Goal: Download file/media

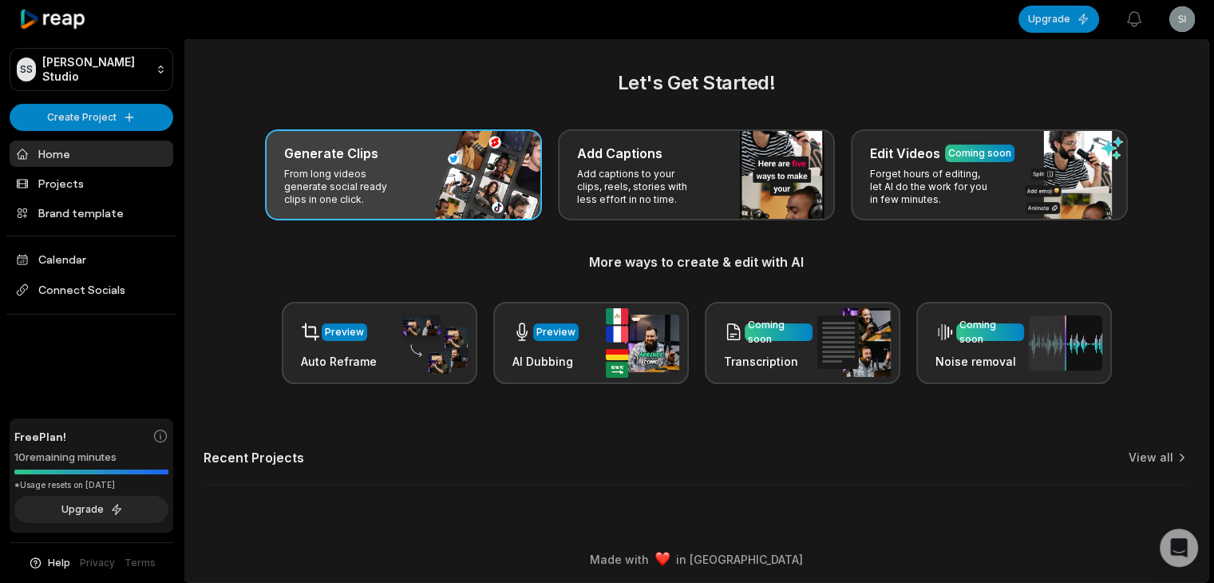
click at [448, 154] on div "Generate Clips" at bounding box center [403, 153] width 239 height 19
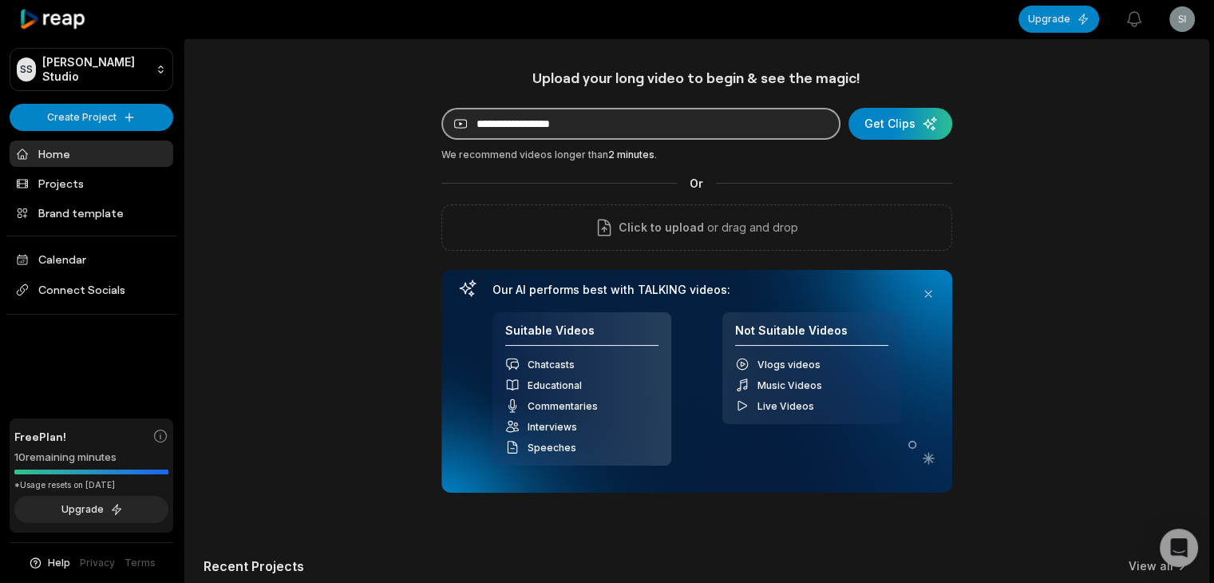
click at [570, 136] on input at bounding box center [640, 124] width 399 height 32
paste input "**********"
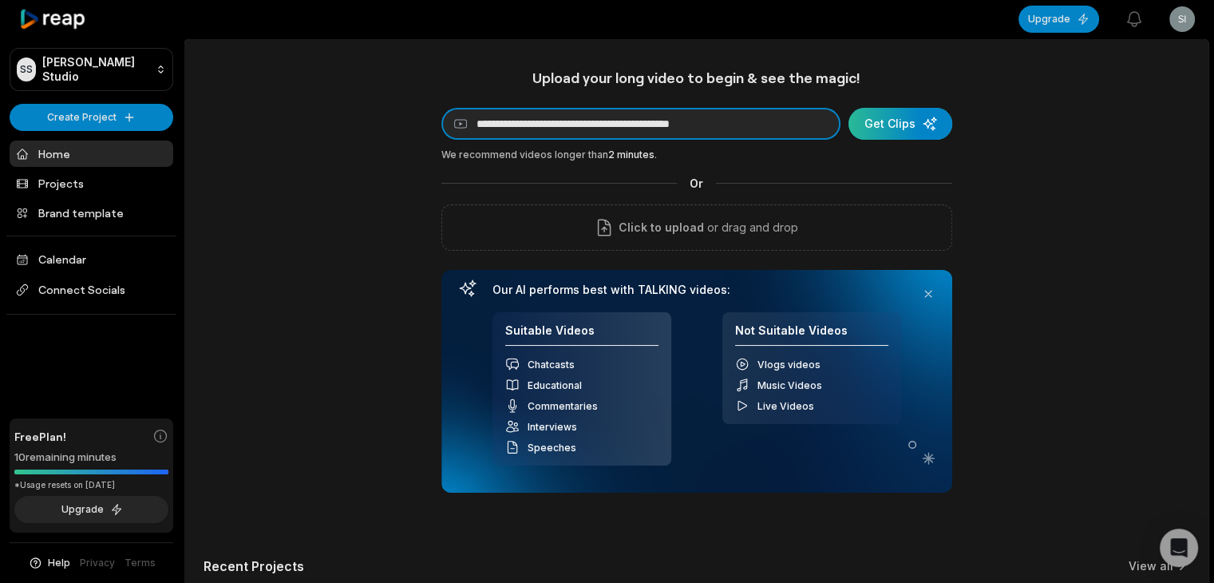
type input "**********"
click at [876, 117] on div "submit" at bounding box center [900, 124] width 104 height 32
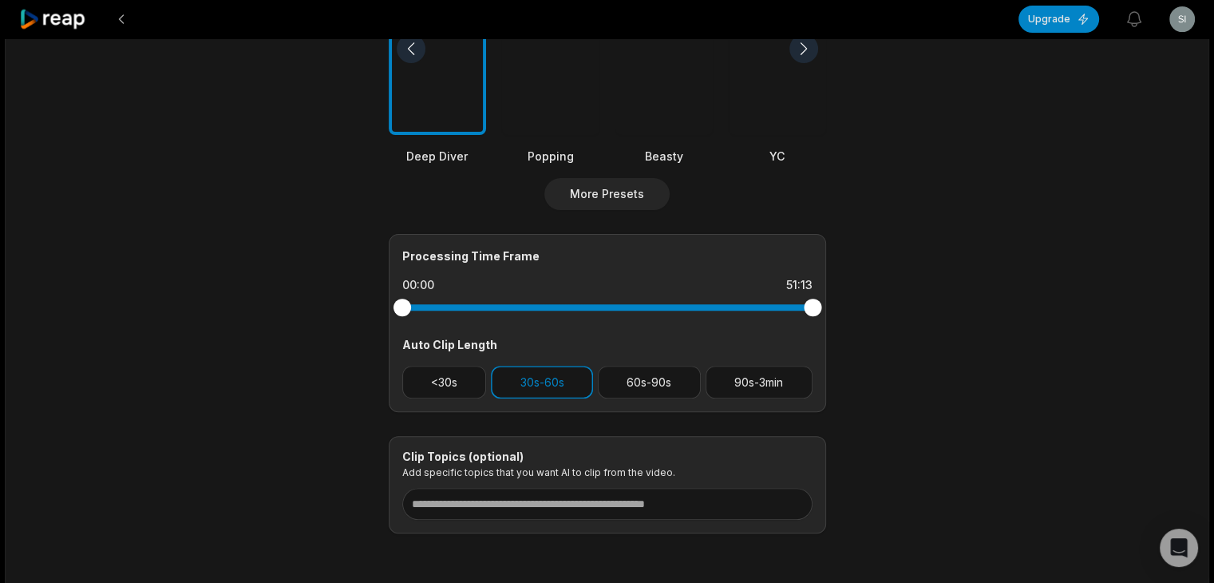
scroll to position [510, 0]
drag, startPoint x: 813, startPoint y: 303, endPoint x: 535, endPoint y: 324, distance: 279.3
click at [535, 324] on div "Processing Time Frame 00:00 16:36 Auto Clip Length <30s 30s-60s 60s-90s 90s-3min" at bounding box center [607, 322] width 437 height 178
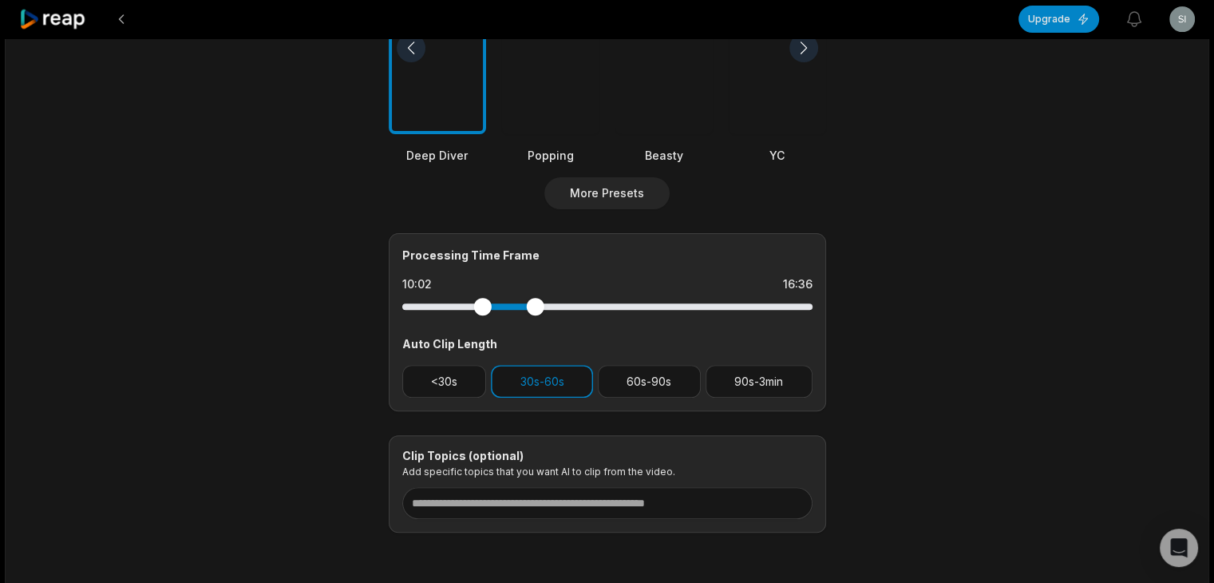
drag, startPoint x: 404, startPoint y: 306, endPoint x: 482, endPoint y: 313, distance: 78.5
click at [482, 313] on div at bounding box center [482, 307] width 18 height 18
drag, startPoint x: 536, startPoint y: 310, endPoint x: 562, endPoint y: 312, distance: 25.6
click at [562, 312] on div at bounding box center [562, 307] width 18 height 18
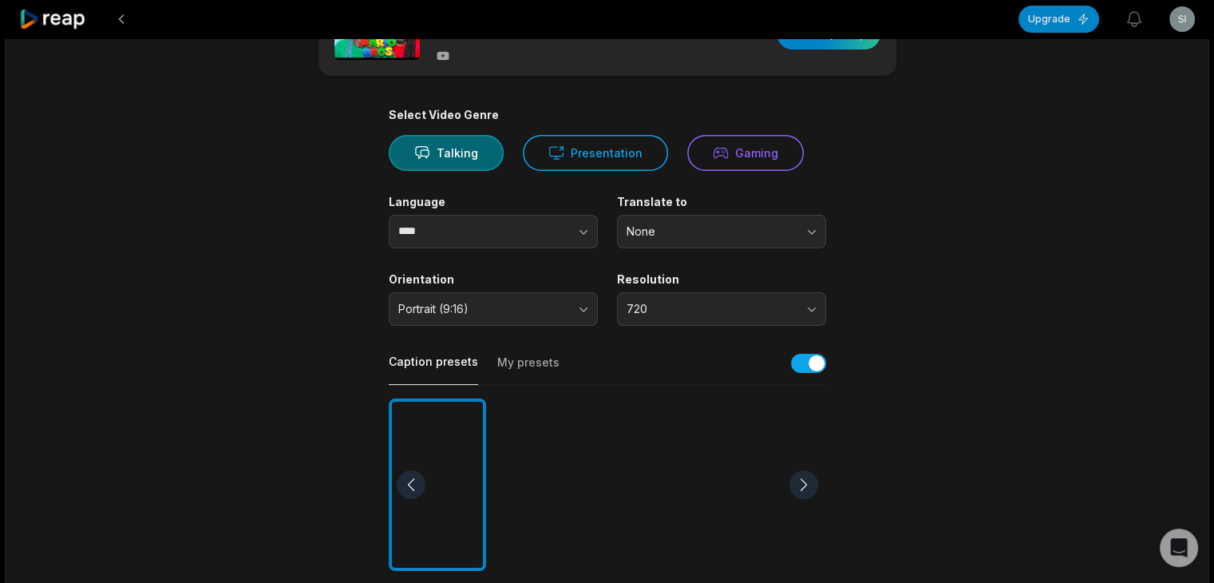
scroll to position [0, 0]
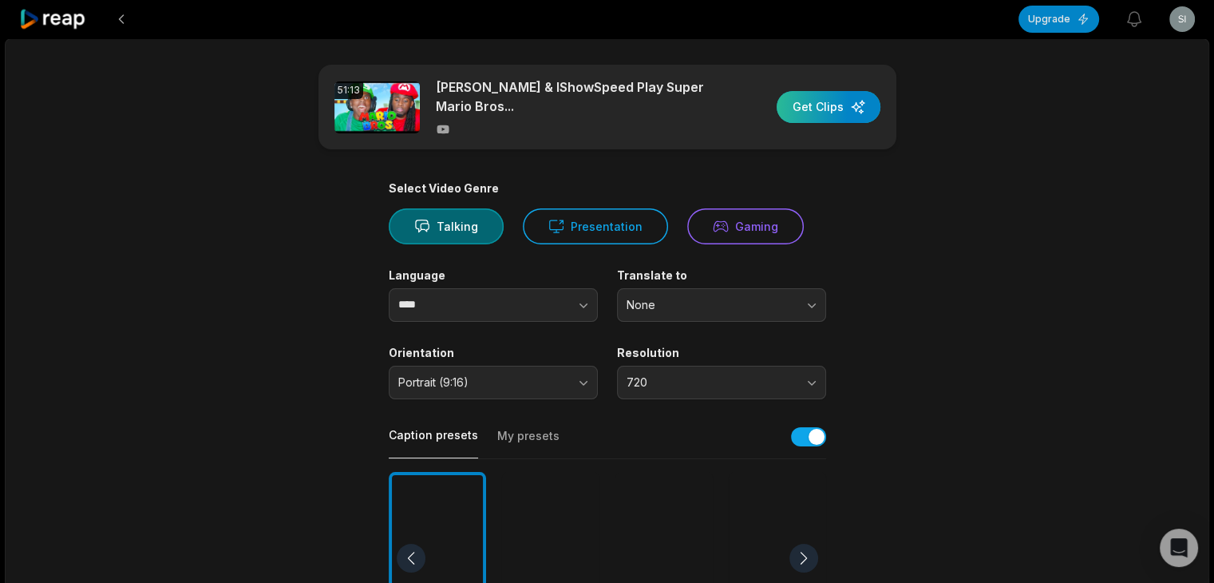
click at [848, 111] on div "button" at bounding box center [829, 107] width 104 height 32
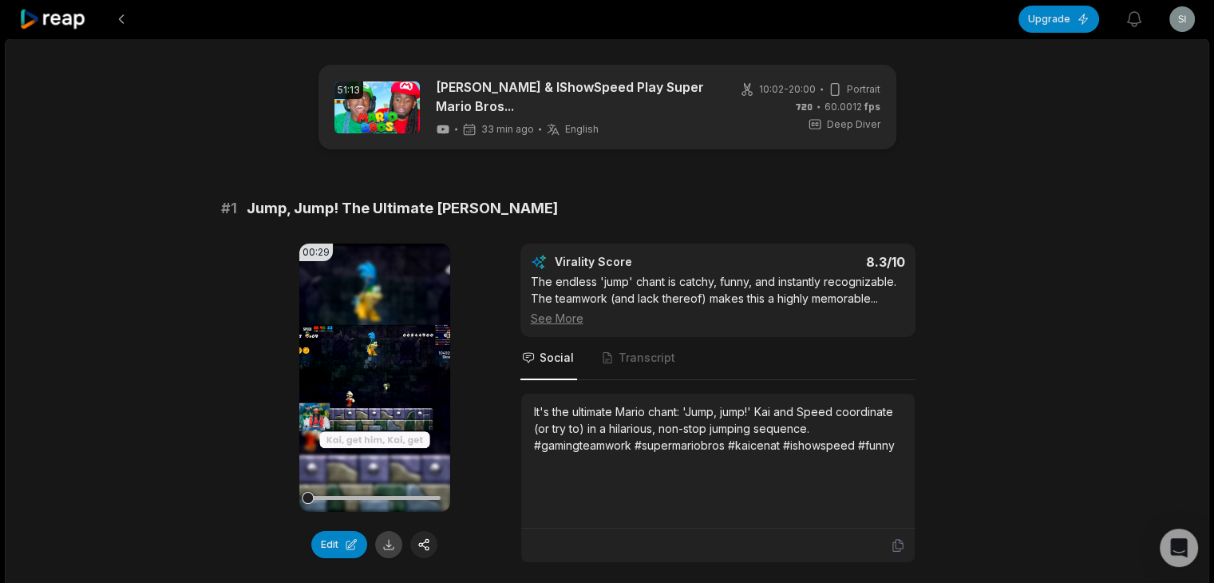
click at [389, 541] on button at bounding box center [388, 544] width 27 height 27
click at [389, 541] on div "Edit" at bounding box center [374, 544] width 151 height 27
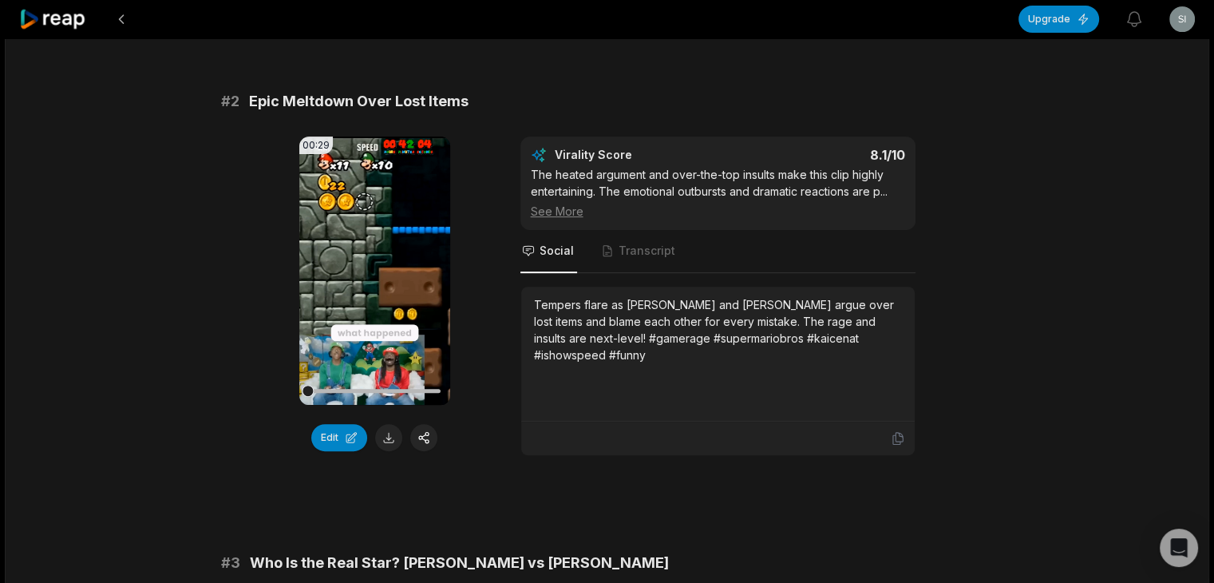
scroll to position [571, 0]
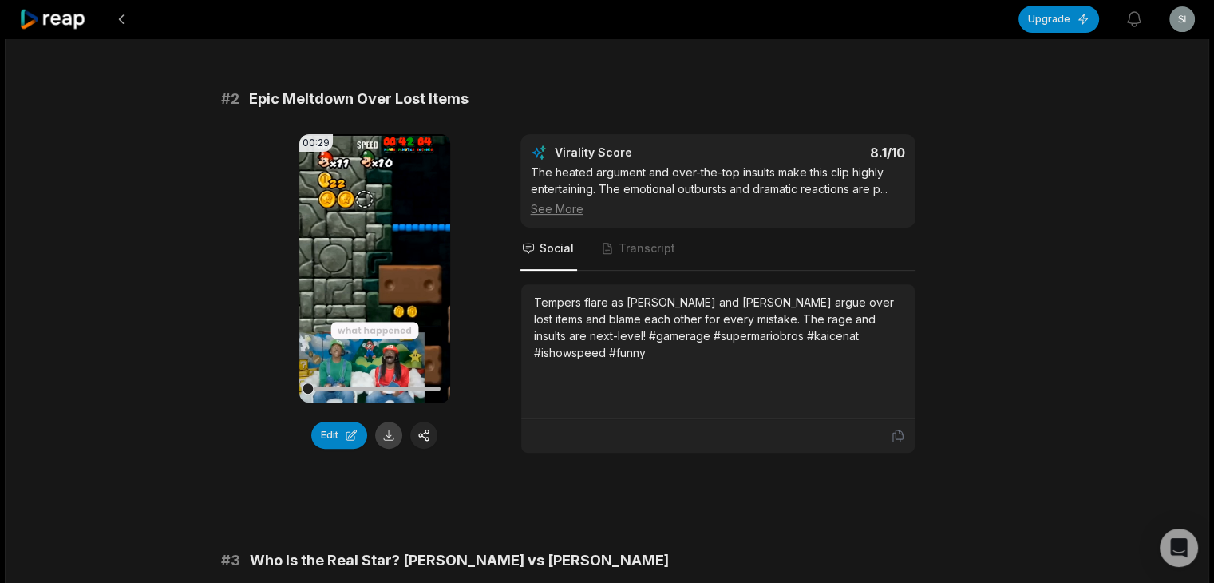
click at [394, 449] on button at bounding box center [388, 434] width 27 height 27
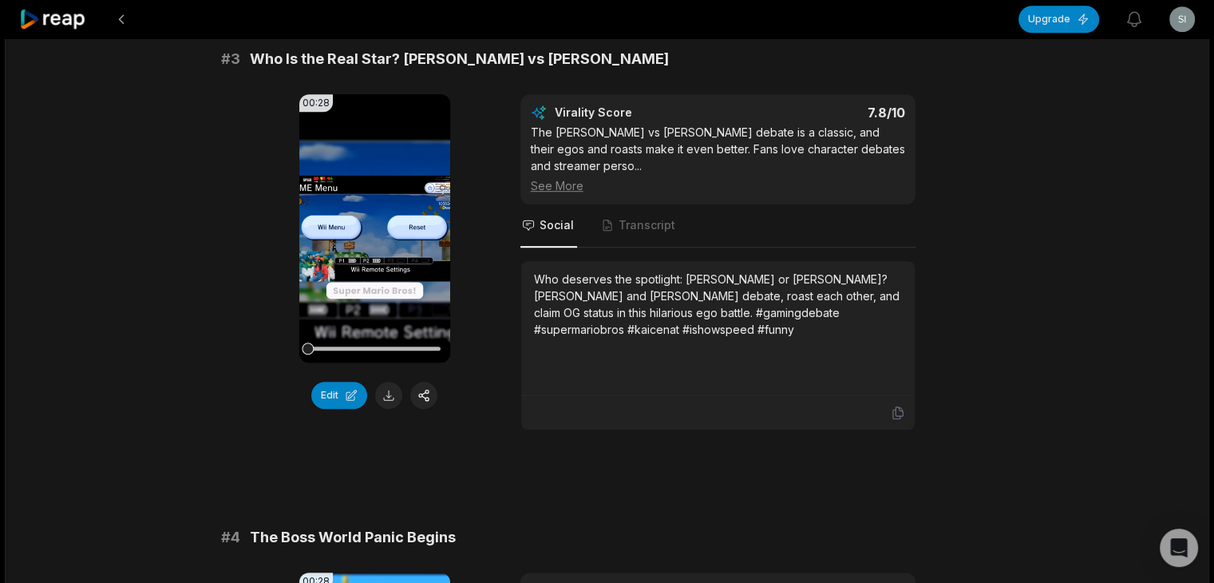
scroll to position [1073, 0]
click at [388, 408] on button at bounding box center [388, 394] width 27 height 27
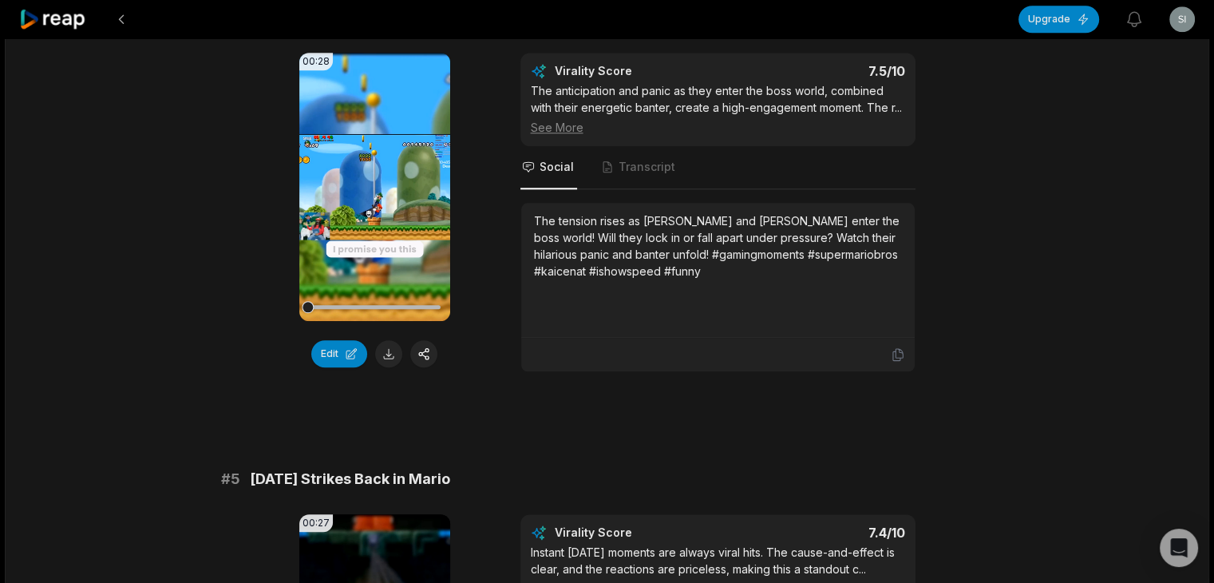
scroll to position [1592, 0]
click at [391, 366] on button at bounding box center [388, 352] width 27 height 27
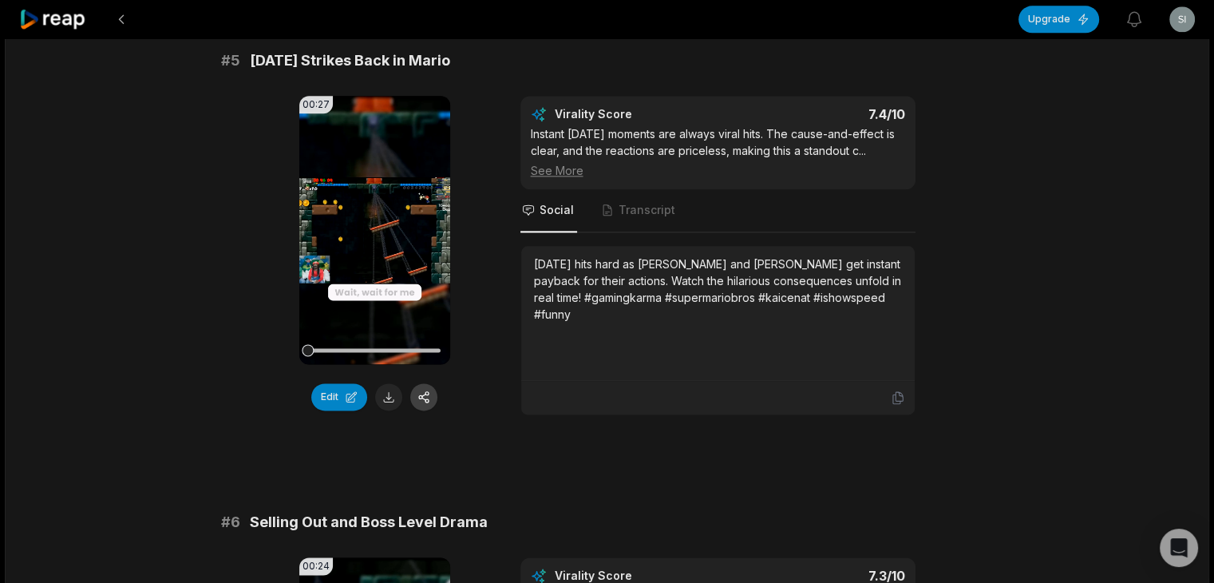
scroll to position [2010, 0]
click at [389, 409] on button at bounding box center [388, 395] width 27 height 27
